Goal: Task Accomplishment & Management: Complete application form

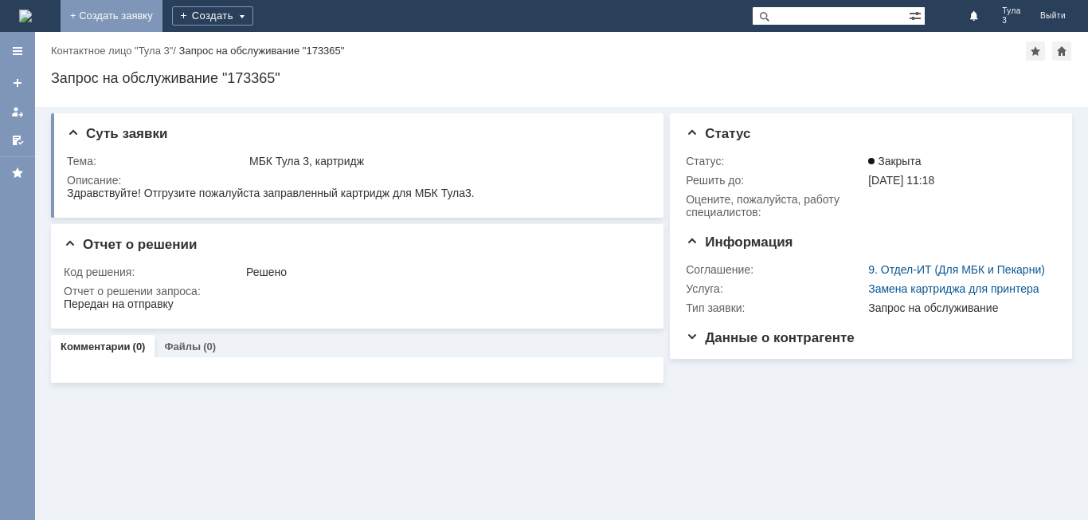
click at [163, 14] on link "+ Создать заявку" at bounding box center [112, 16] width 102 height 32
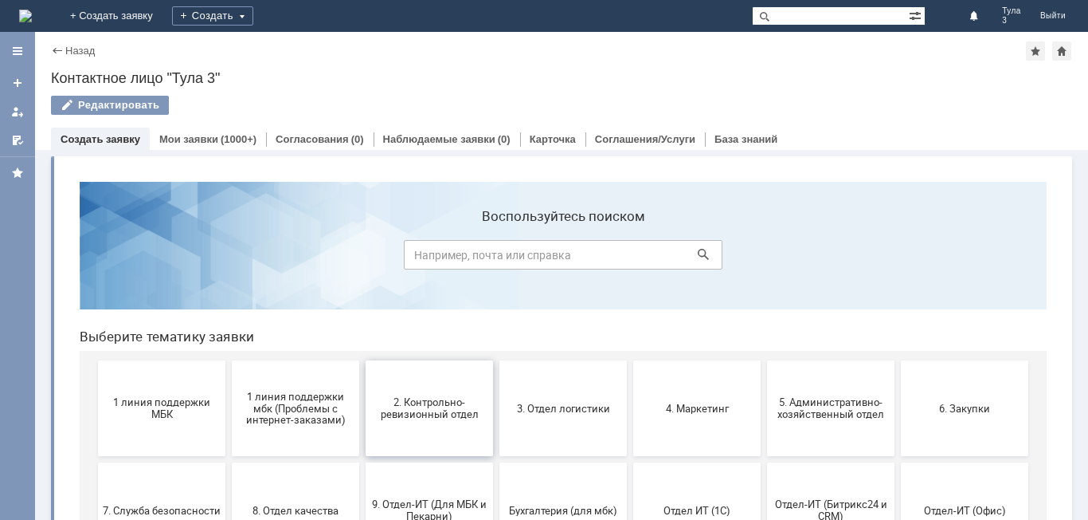
scroll to position [80, 0]
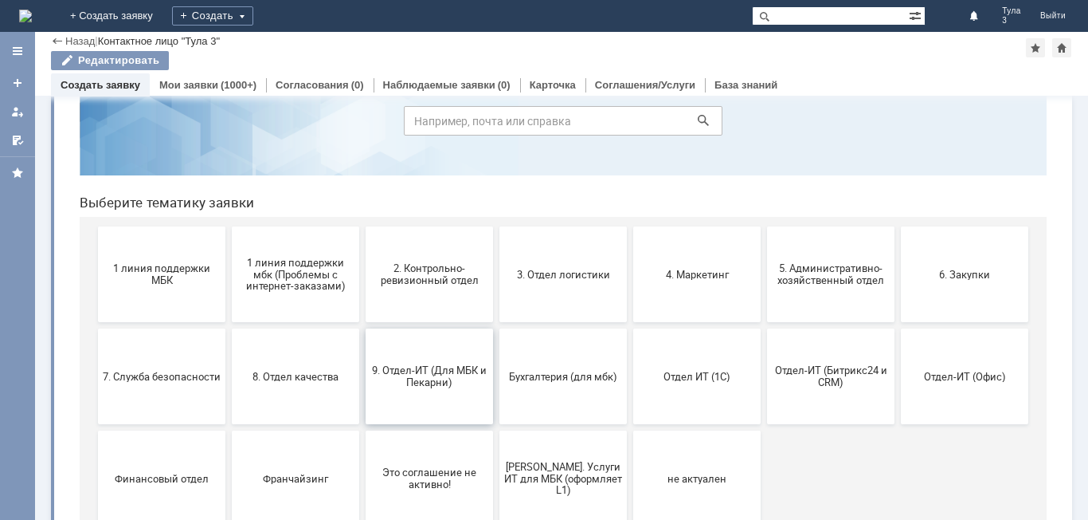
click at [424, 388] on button "9. Отдел-ИТ (Для МБК и Пекарни)" at bounding box center [429, 376] width 127 height 96
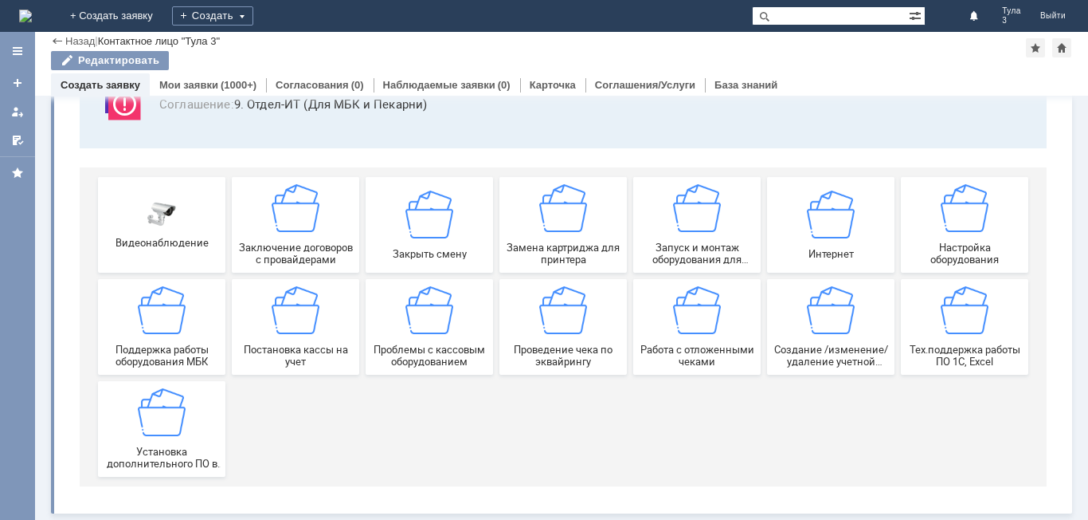
scroll to position [132, 0]
click at [718, 321] on div "Работа с отложенными чеками" at bounding box center [697, 326] width 118 height 81
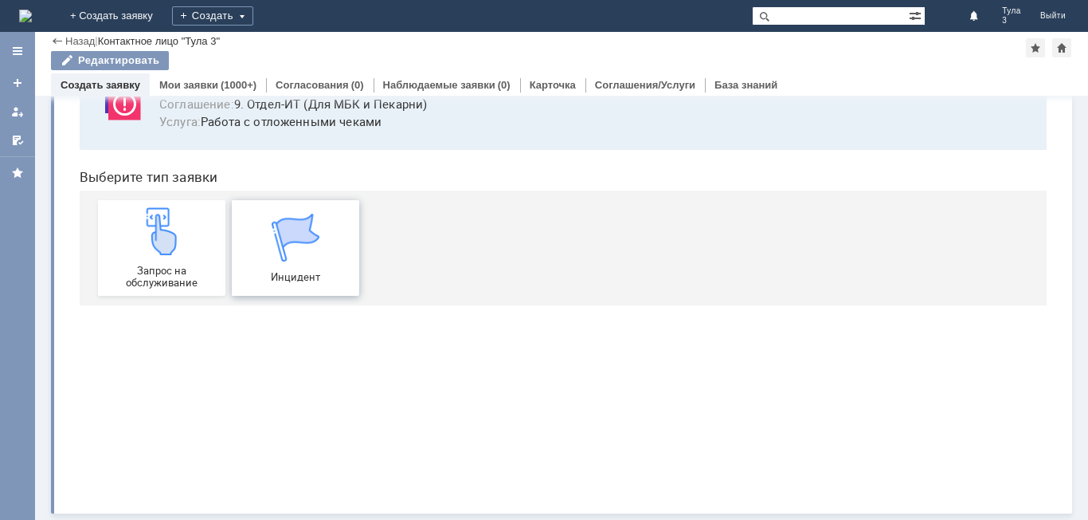
scroll to position [0, 0]
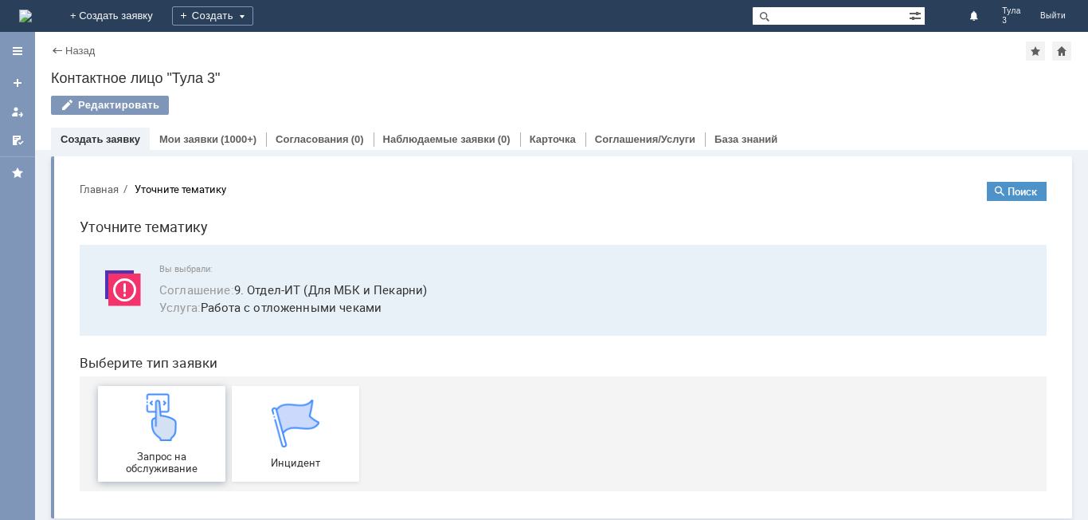
click at [137, 452] on span "Запрос на обслуживание" at bounding box center [162, 462] width 118 height 24
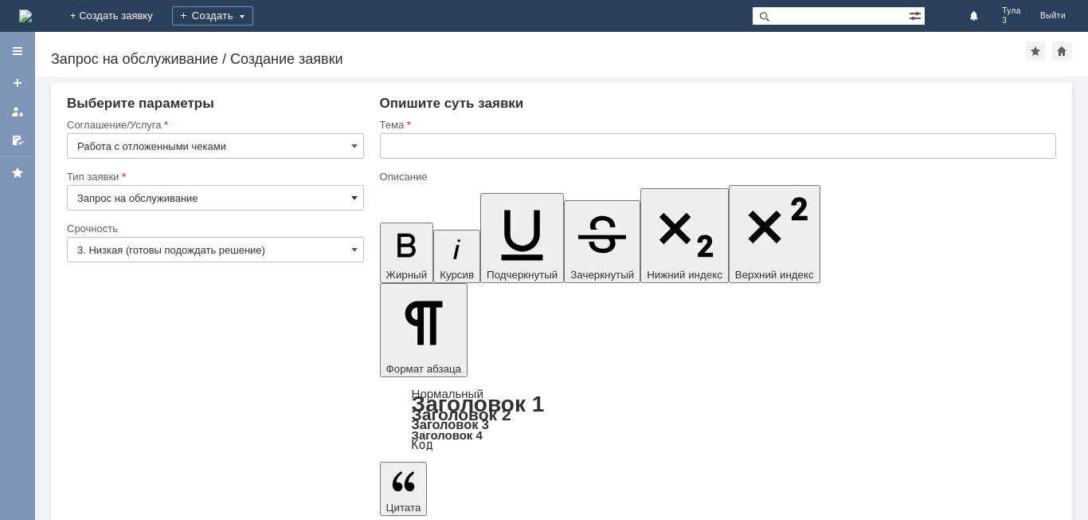
click at [356, 201] on span at bounding box center [354, 197] width 6 height 13
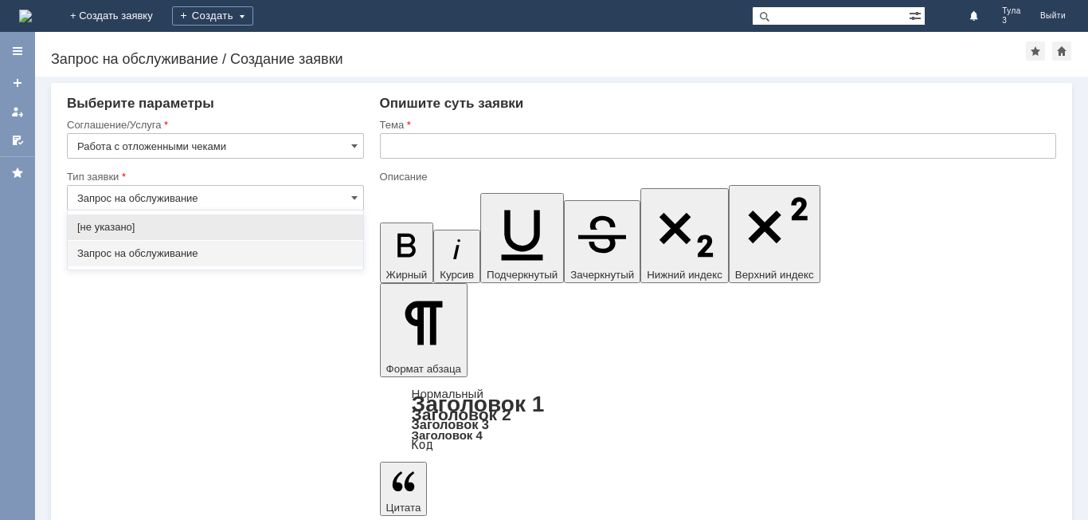
click at [386, 150] on input "text" at bounding box center [718, 145] width 676 height 25
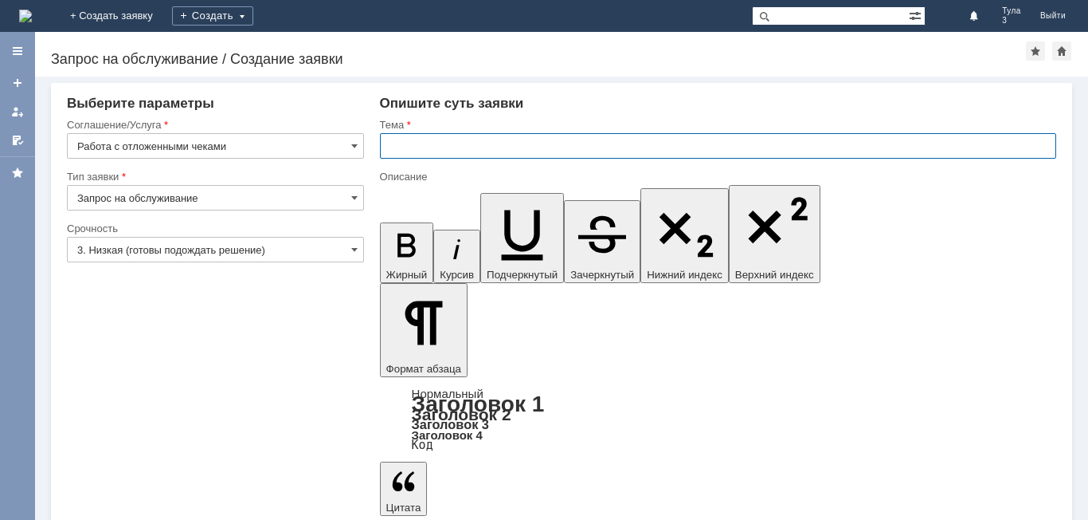
type input "Запрос на обслуживание"
type input "Удалить отложенный чек от [DATE]"
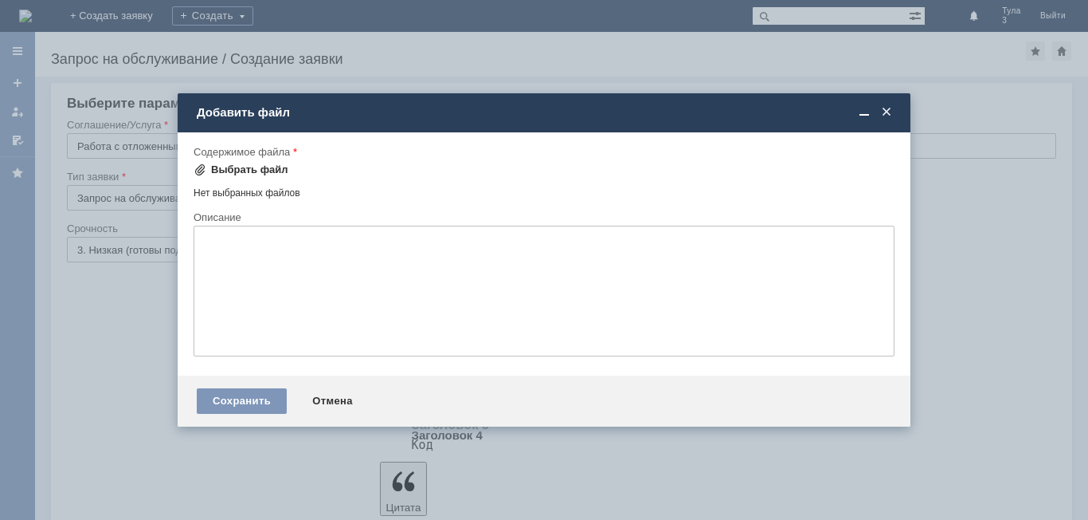
click at [253, 168] on div "Выбрать файл" at bounding box center [249, 169] width 77 height 13
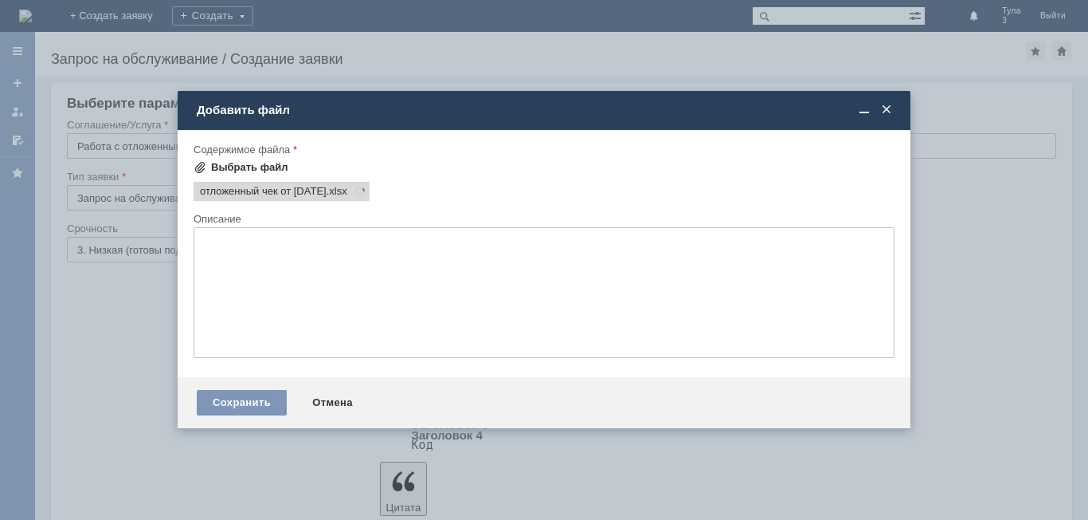
scroll to position [0, 0]
click at [235, 393] on div "Сохранить" at bounding box center [242, 402] width 90 height 25
